Goal: Check status: Check status

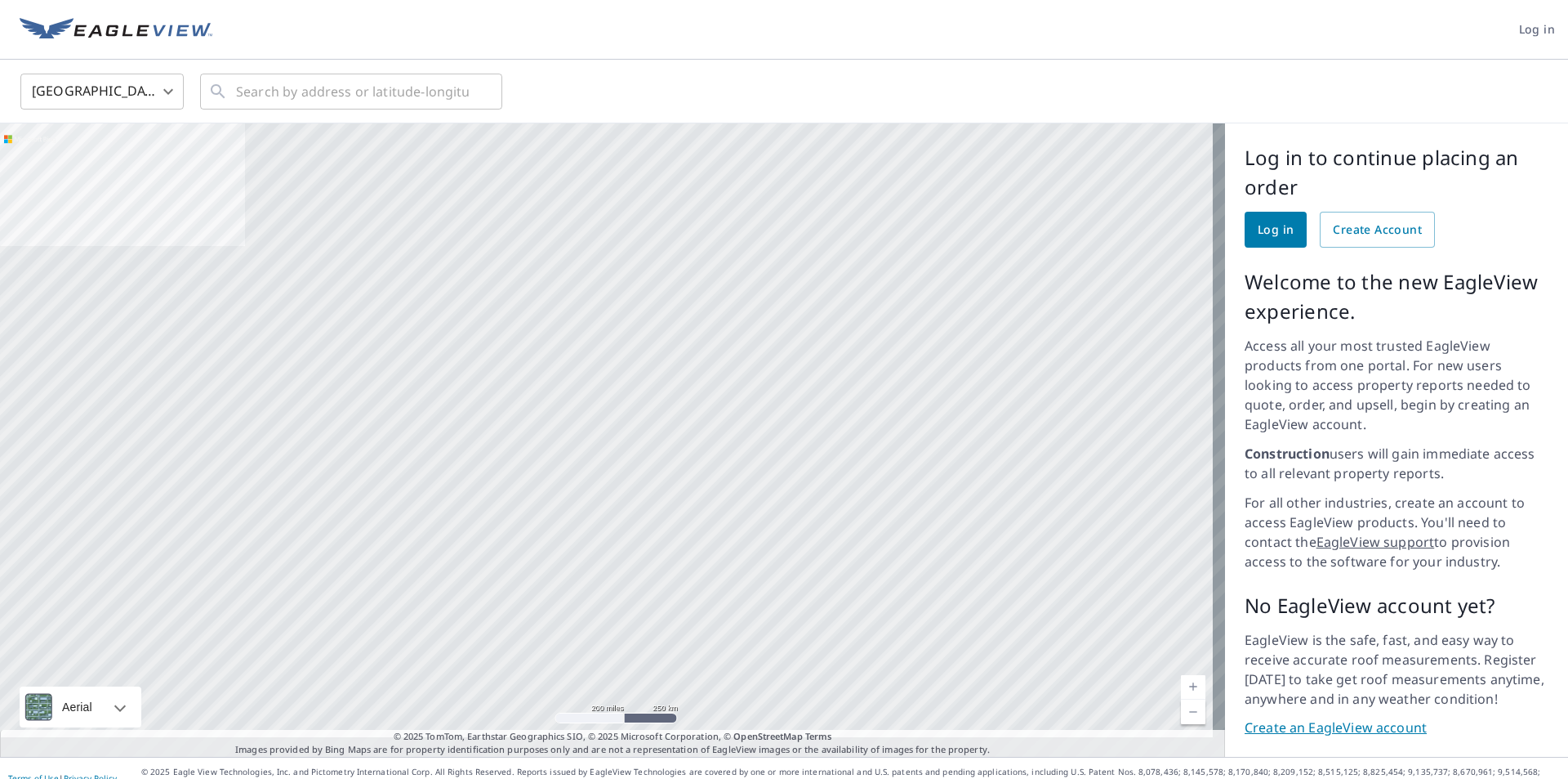
click at [1530, 27] on span "Log in" at bounding box center [1536, 30] width 36 height 21
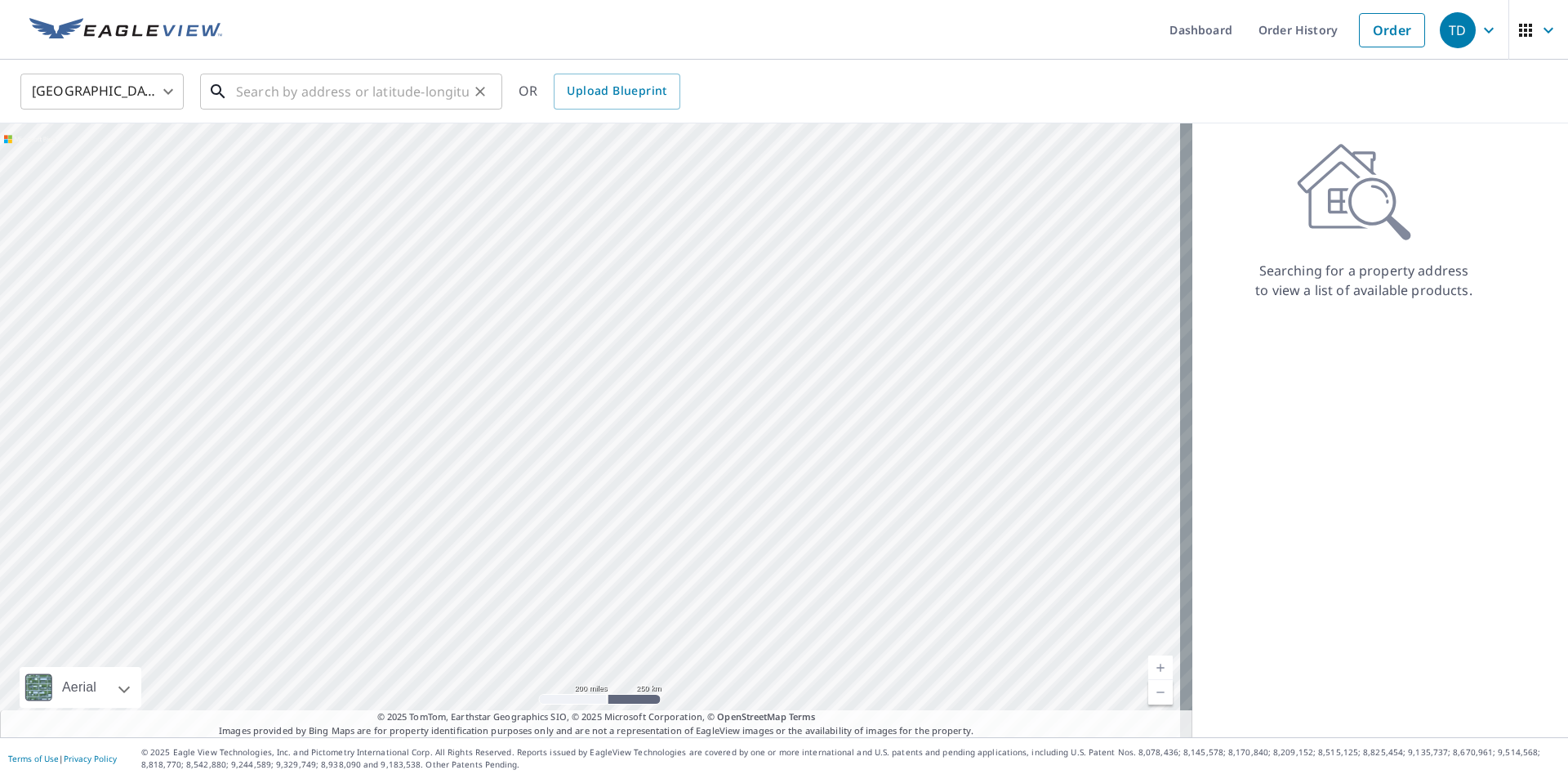
click at [273, 95] on input "text" at bounding box center [353, 91] width 233 height 45
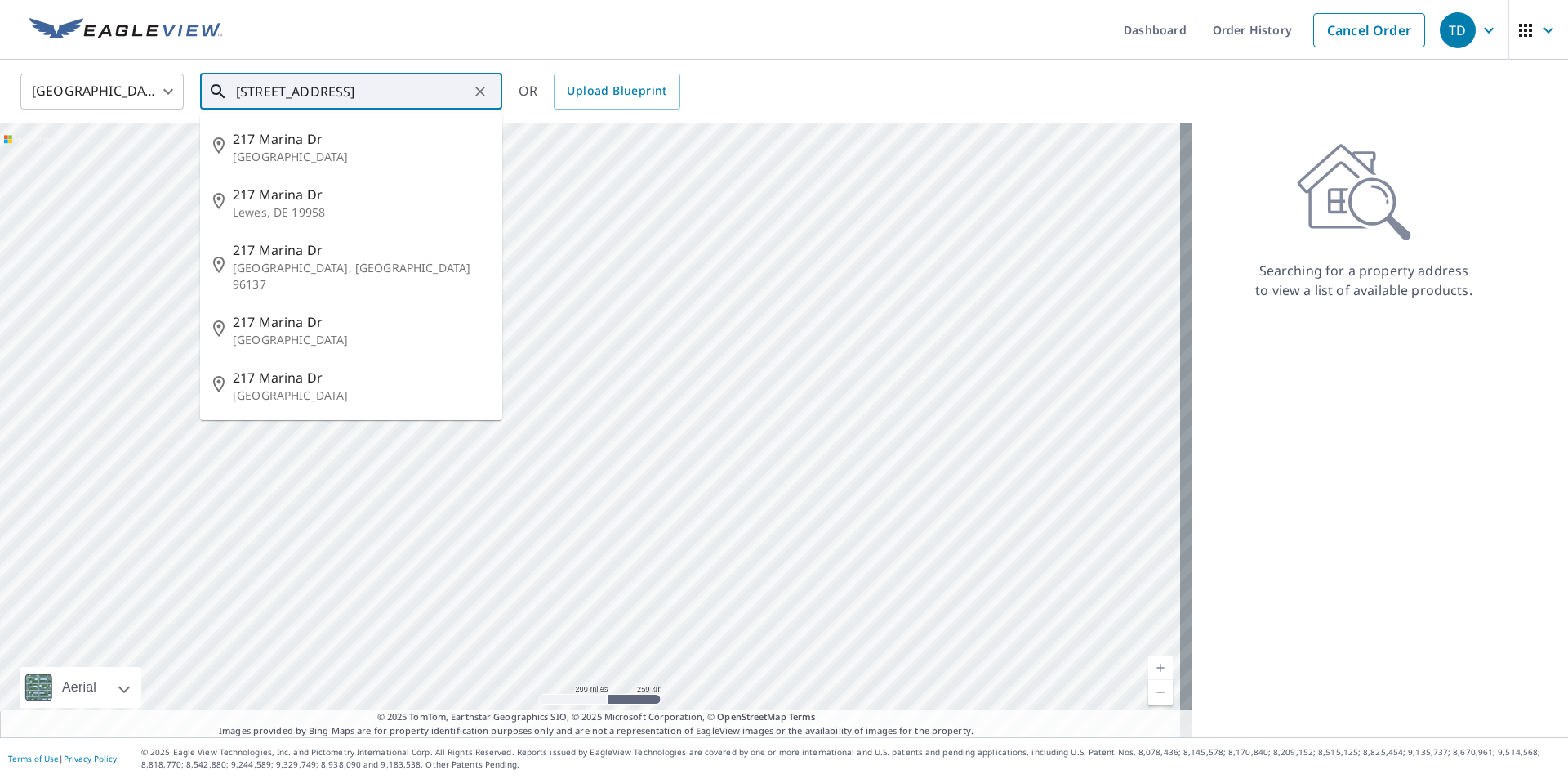
type input "[STREET_ADDRESS]"
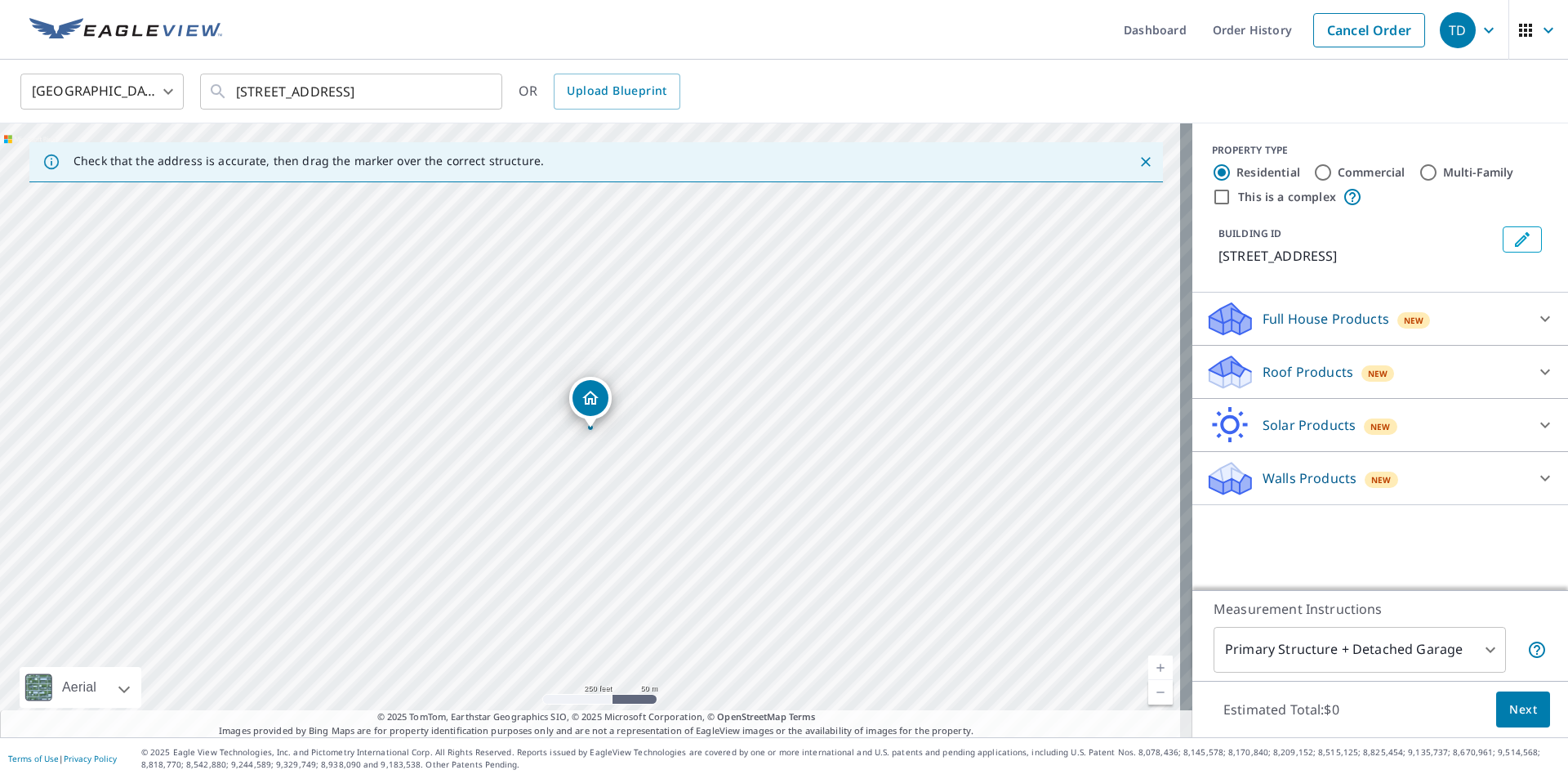
click at [1309, 252] on p "[STREET_ADDRESS]" at bounding box center [1357, 256] width 278 height 20
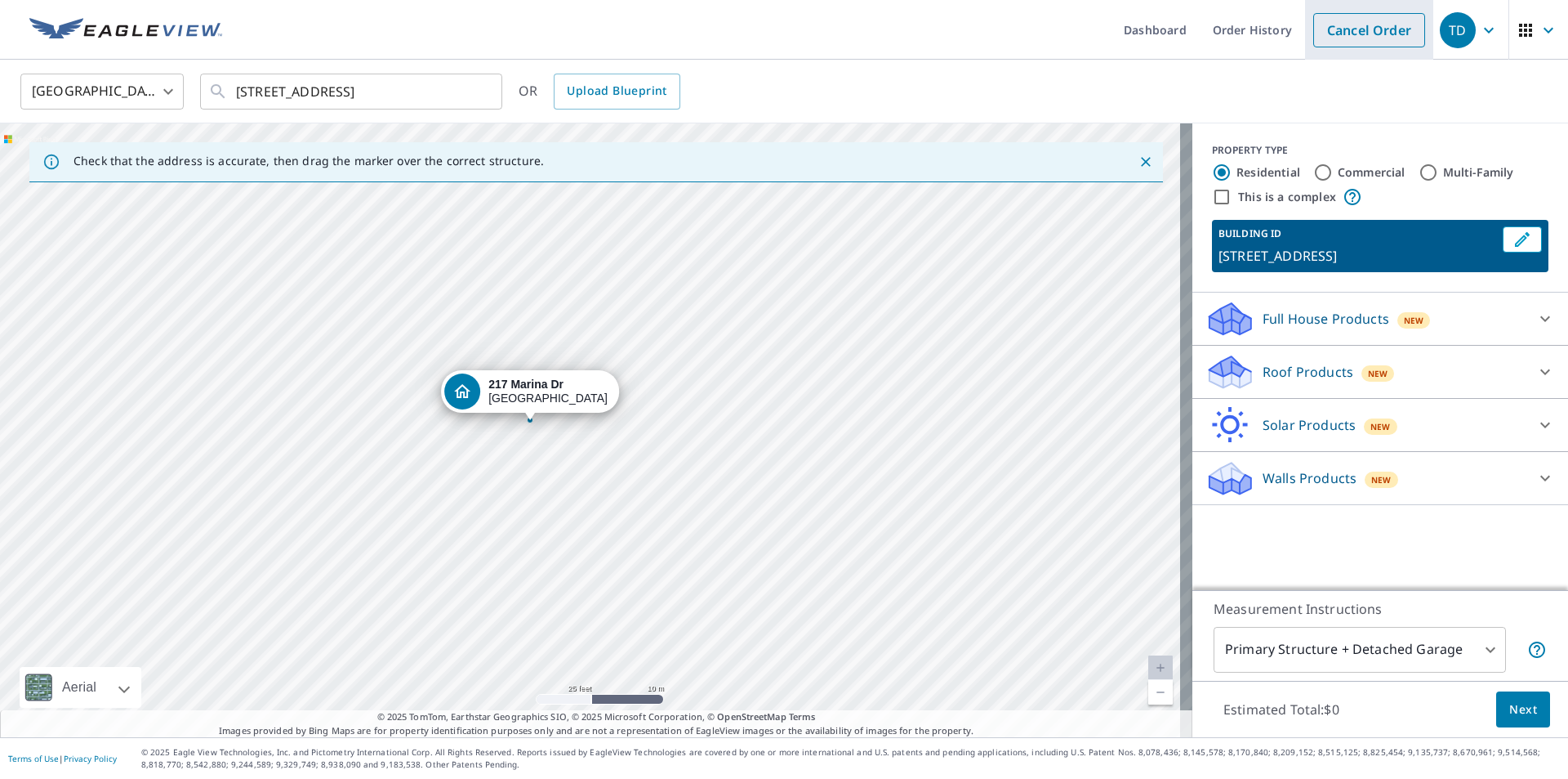
click at [1382, 39] on link "Cancel Order" at bounding box center [1368, 30] width 112 height 35
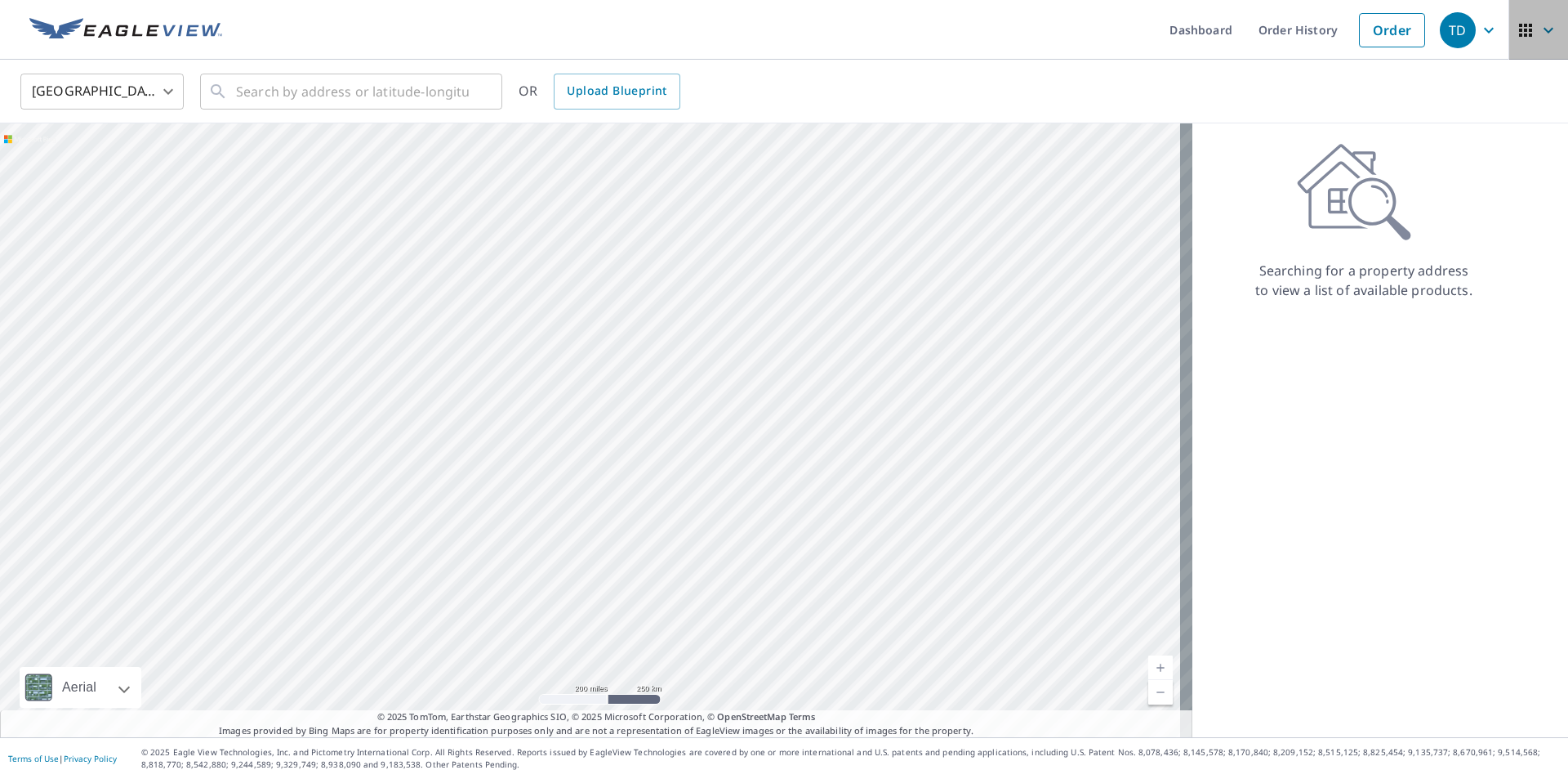
click at [1549, 22] on button "button" at bounding box center [1537, 30] width 59 height 59
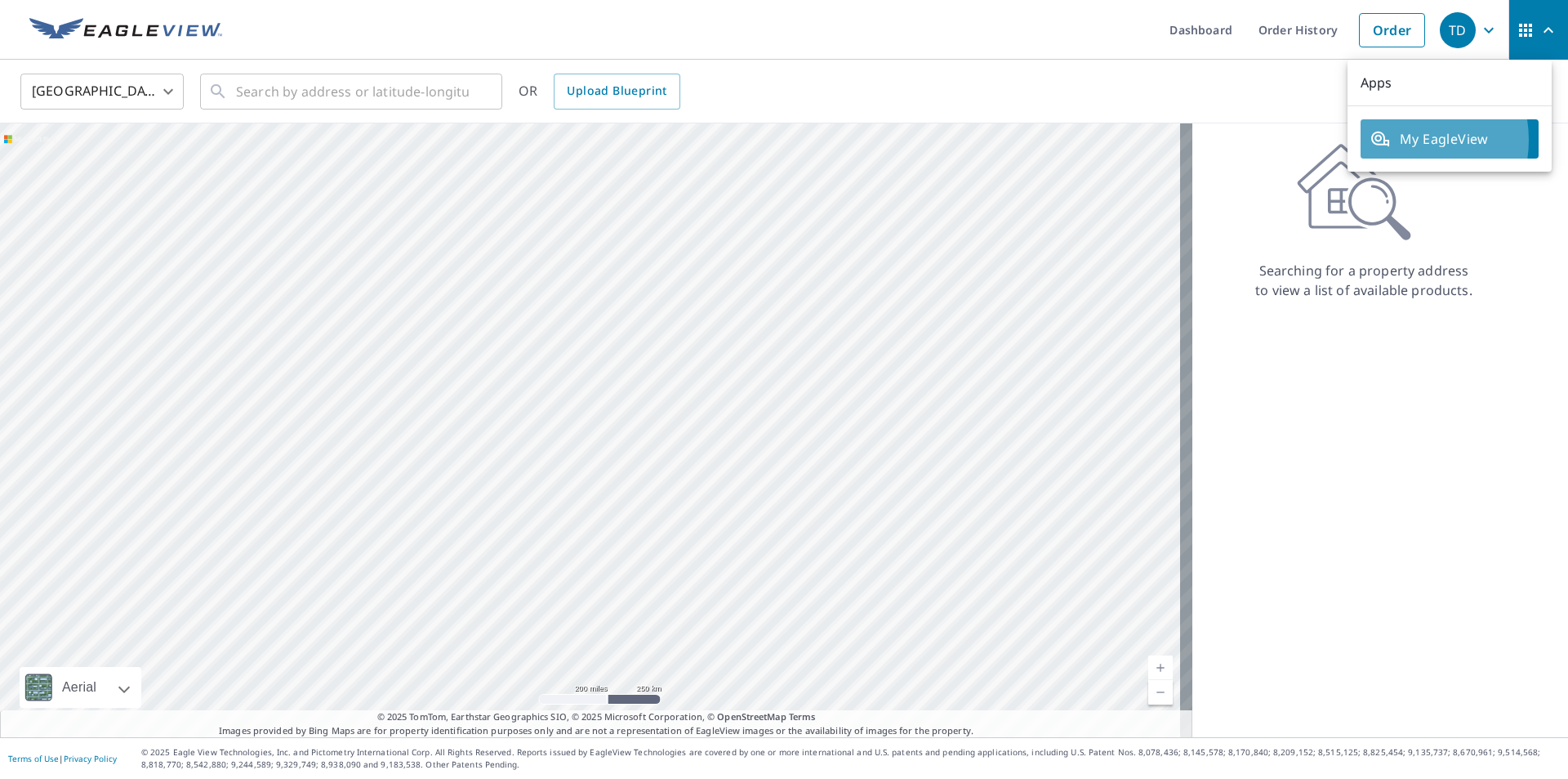
click at [1397, 139] on span "My EagleView" at bounding box center [1449, 139] width 158 height 20
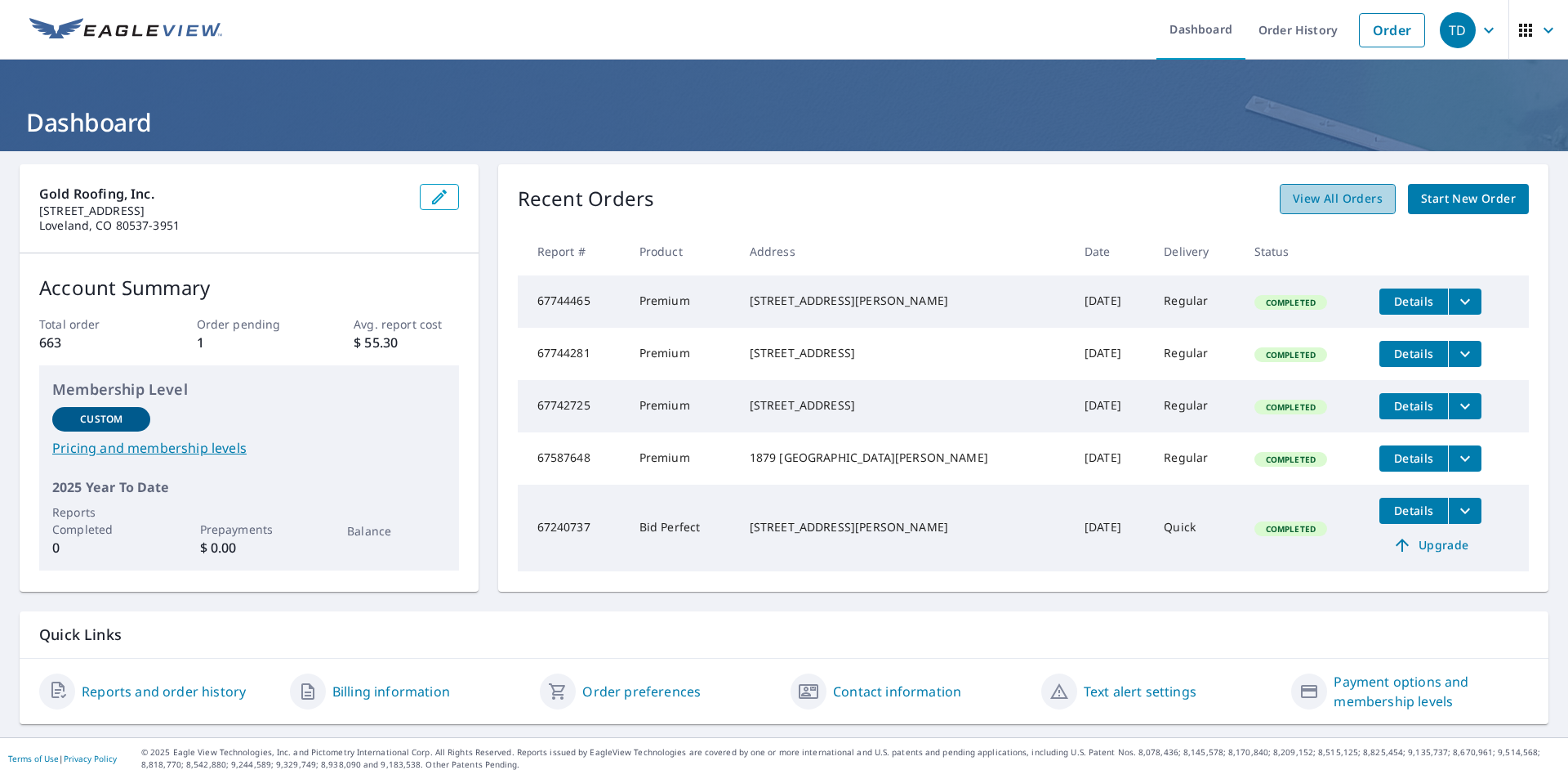
click at [1346, 196] on span "View All Orders" at bounding box center [1337, 199] width 90 height 21
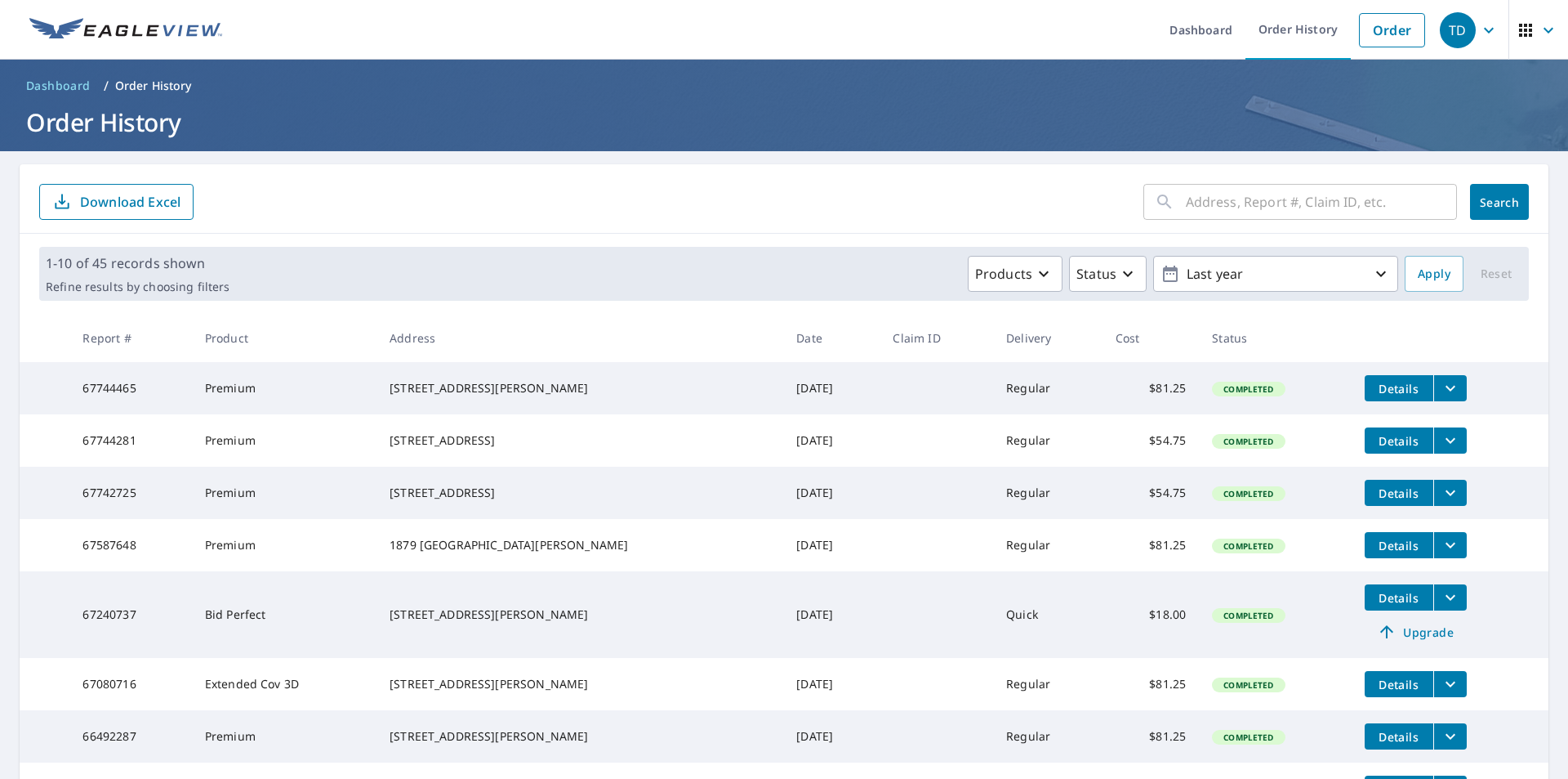
click at [1229, 200] on input "text" at bounding box center [1321, 202] width 271 height 45
type input "217 Marina"
click at [1483, 205] on span "Search" at bounding box center [1499, 203] width 33 height 16
